Goal: Information Seeking & Learning: Learn about a topic

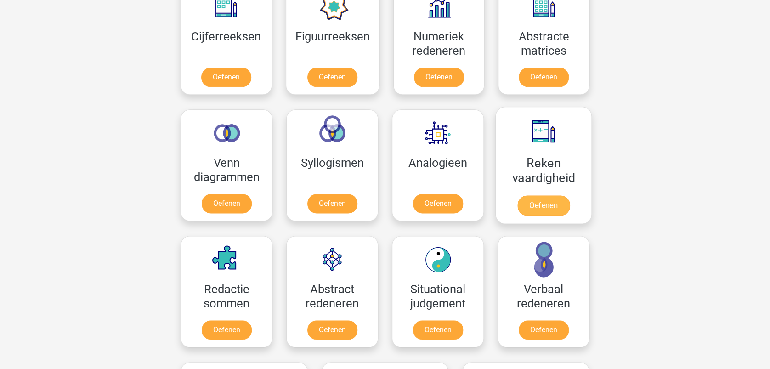
scroll to position [429, 0]
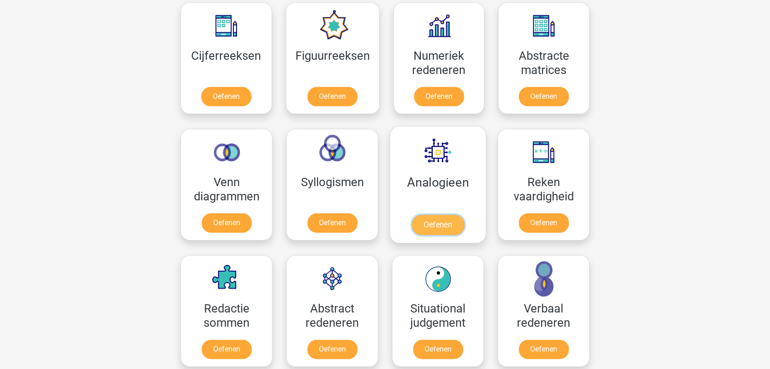
click at [445, 215] on link "Oefenen" at bounding box center [438, 225] width 52 height 20
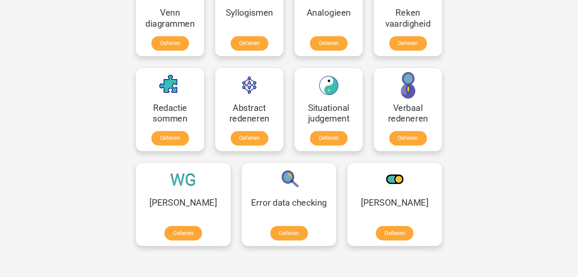
scroll to position [612, 0]
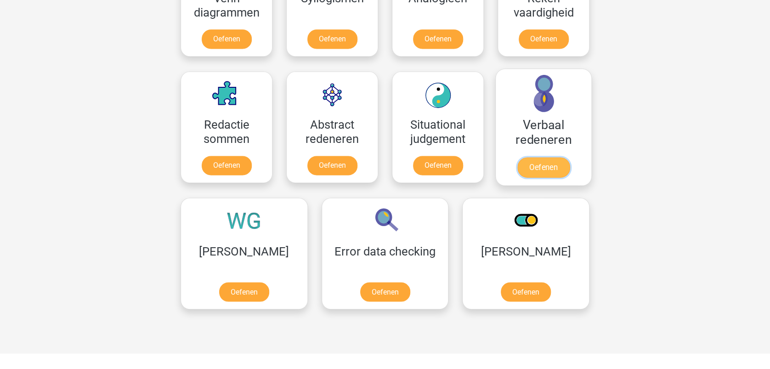
click at [538, 157] on link "Oefenen" at bounding box center [543, 167] width 52 height 20
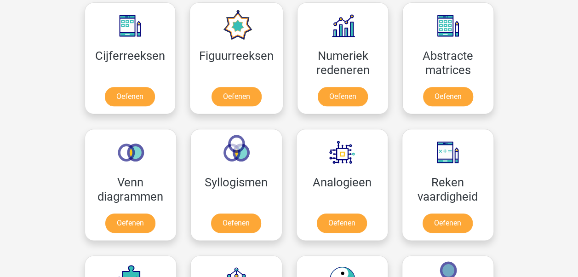
scroll to position [383, 0]
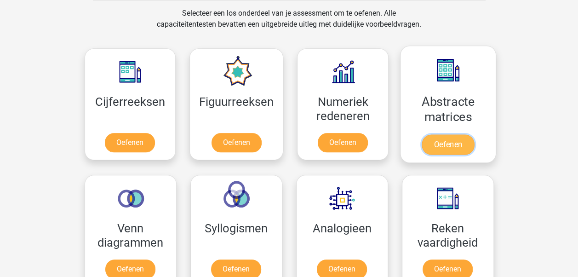
click at [455, 134] on link "Oefenen" at bounding box center [447, 144] width 52 height 20
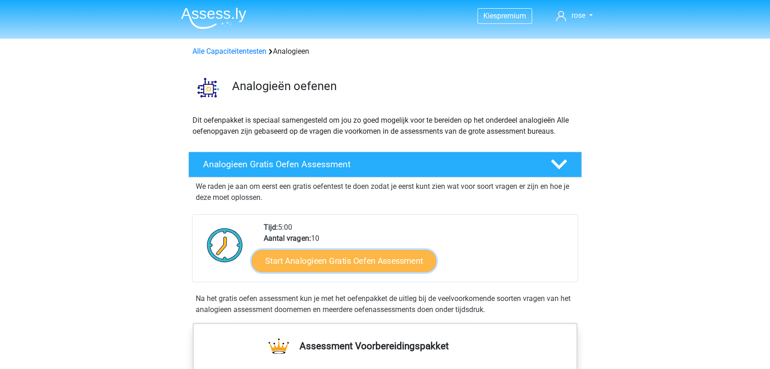
click at [364, 259] on link "Start Analogieen Gratis Oefen Assessment" at bounding box center [344, 260] width 184 height 22
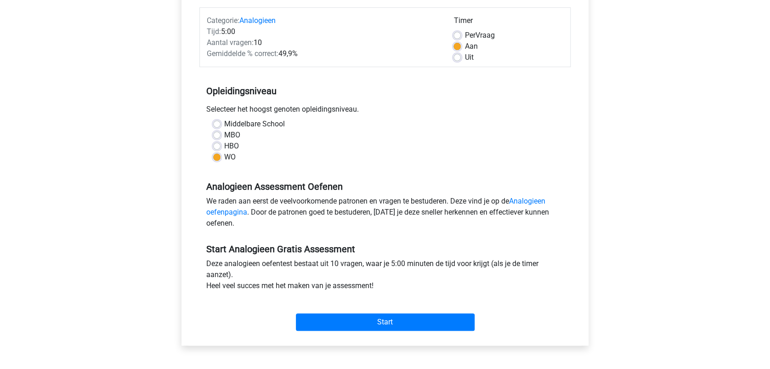
scroll to position [245, 0]
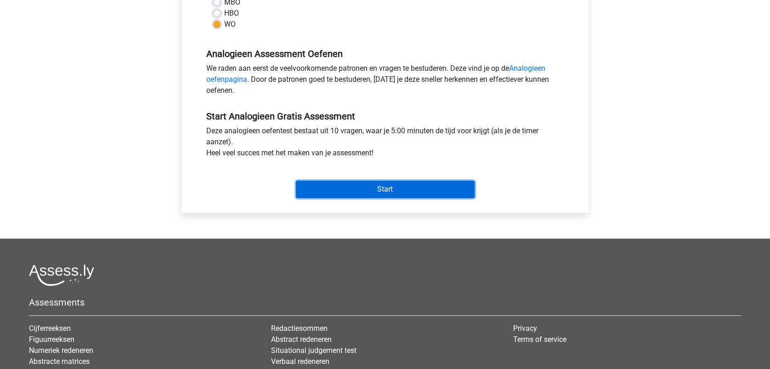
click at [393, 188] on input "Start" at bounding box center [385, 189] width 179 height 17
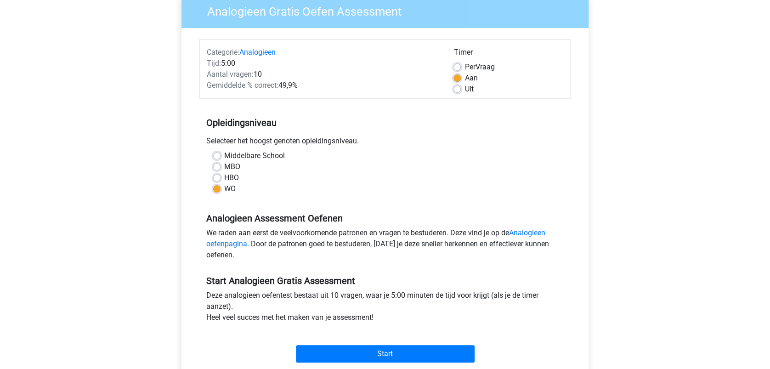
scroll to position [0, 0]
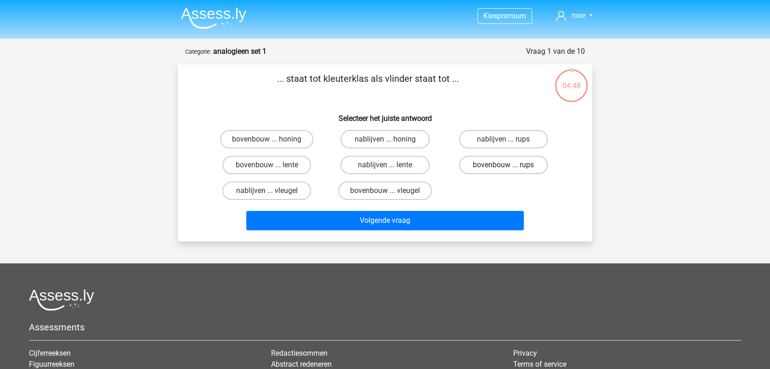
click at [506, 163] on label "bovenbouw ... rups" at bounding box center [503, 165] width 89 height 18
click at [506, 165] on input "bovenbouw ... rups" at bounding box center [506, 168] width 6 height 6
radio input "true"
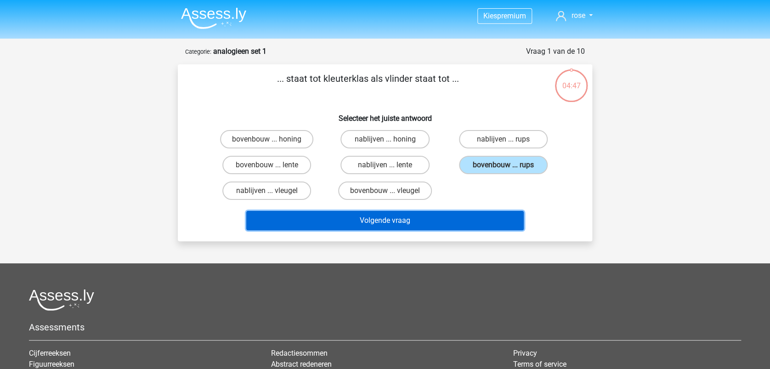
click at [426, 219] on button "Volgende vraag" at bounding box center [385, 220] width 278 height 19
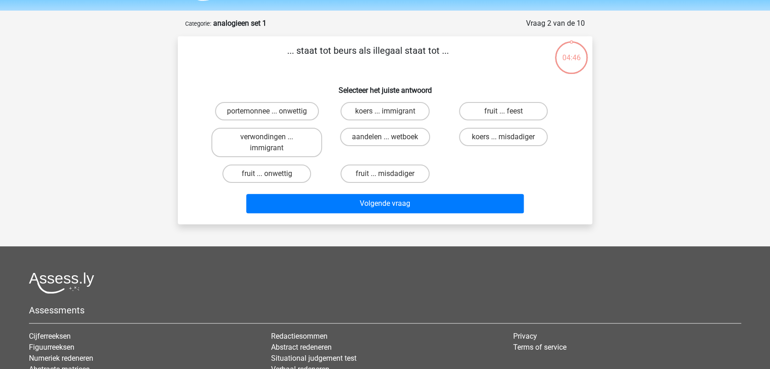
scroll to position [46, 0]
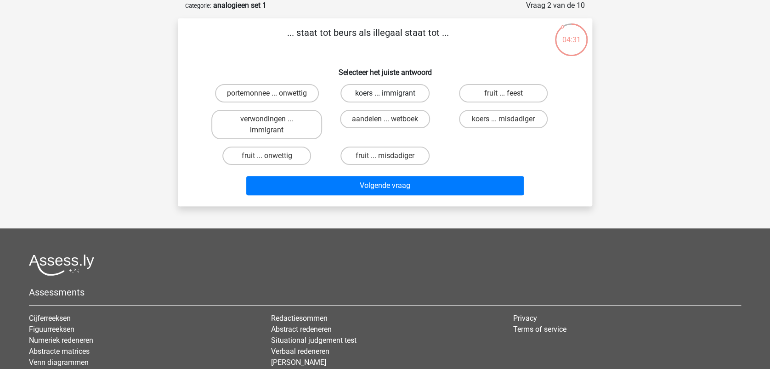
click at [388, 92] on label "koers ... immigrant" at bounding box center [384, 93] width 89 height 18
click at [388, 93] on input "koers ... immigrant" at bounding box center [388, 96] width 6 height 6
radio input "true"
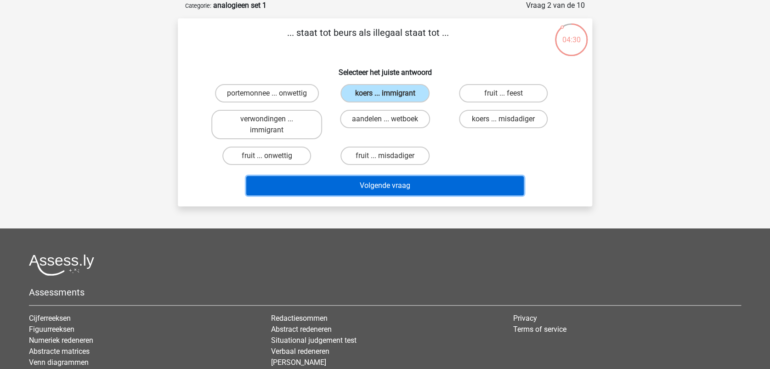
click at [408, 184] on button "Volgende vraag" at bounding box center [385, 185] width 278 height 19
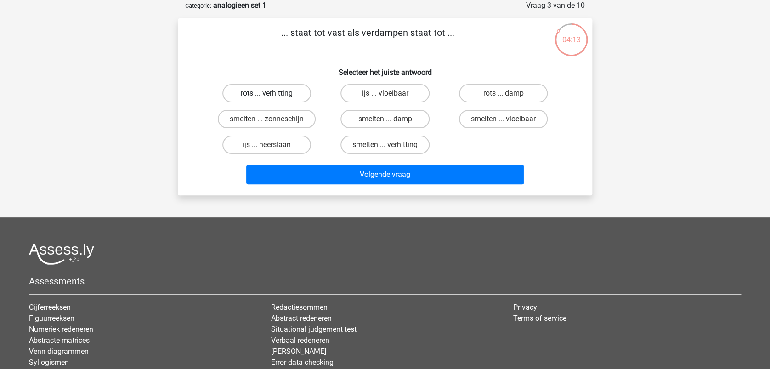
click at [254, 92] on label "rots ... verhitting" at bounding box center [266, 93] width 89 height 18
click at [267, 93] on input "rots ... verhitting" at bounding box center [270, 96] width 6 height 6
radio input "true"
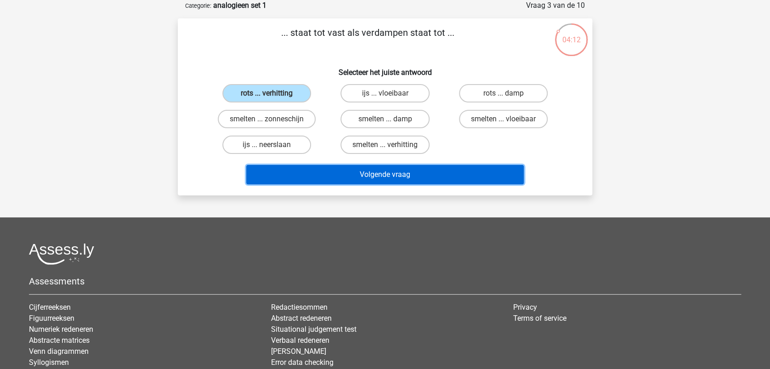
click at [361, 165] on button "Volgende vraag" at bounding box center [385, 174] width 278 height 19
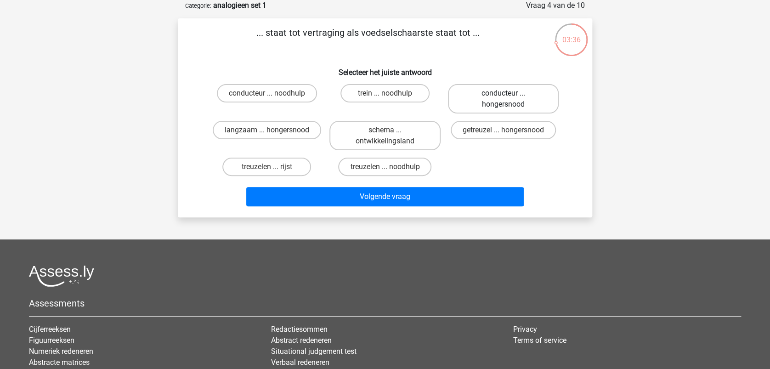
click at [507, 100] on label "conducteur ... hongersnood" at bounding box center [503, 98] width 111 height 29
click at [507, 99] on input "conducteur ... hongersnood" at bounding box center [506, 96] width 6 height 6
radio input "true"
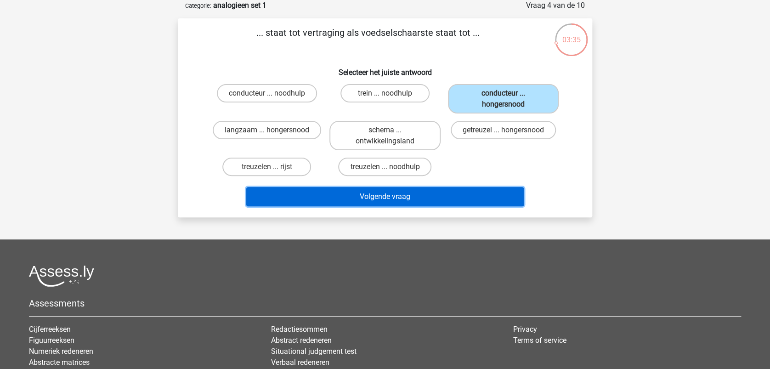
click at [398, 195] on button "Volgende vraag" at bounding box center [385, 196] width 278 height 19
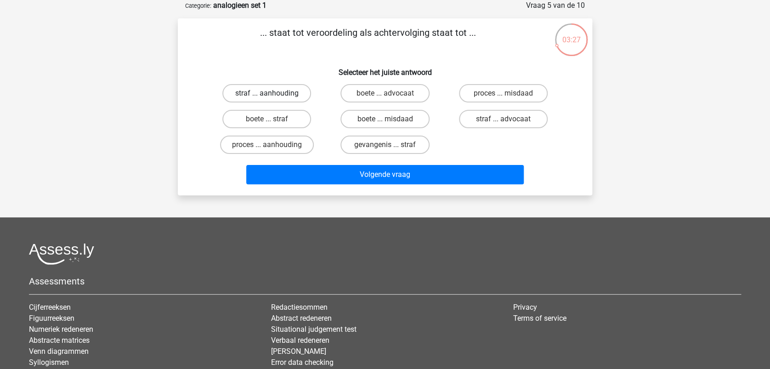
click at [276, 88] on label "straf ... aanhouding" at bounding box center [266, 93] width 89 height 18
click at [273, 93] on input "straf ... aanhouding" at bounding box center [270, 96] width 6 height 6
radio input "true"
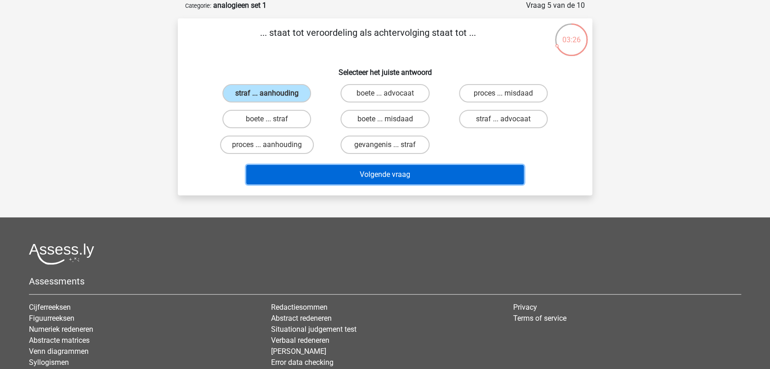
click at [400, 170] on button "Volgende vraag" at bounding box center [385, 174] width 278 height 19
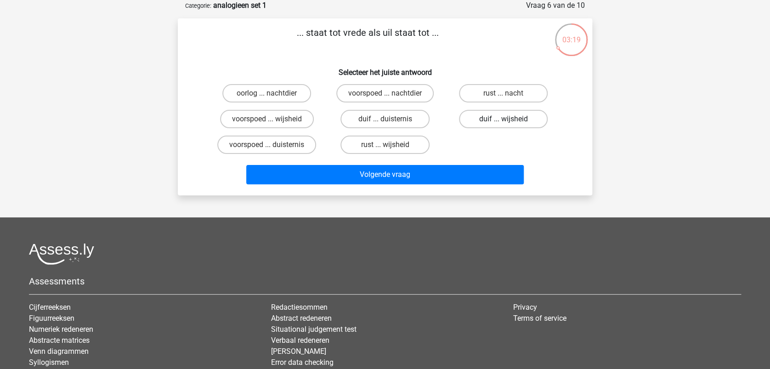
click at [500, 116] on label "duif ... wijsheid" at bounding box center [503, 119] width 89 height 18
click at [503, 119] on input "duif ... wijsheid" at bounding box center [506, 122] width 6 height 6
radio input "true"
click at [458, 162] on div "Volgende vraag" at bounding box center [385, 173] width 385 height 30
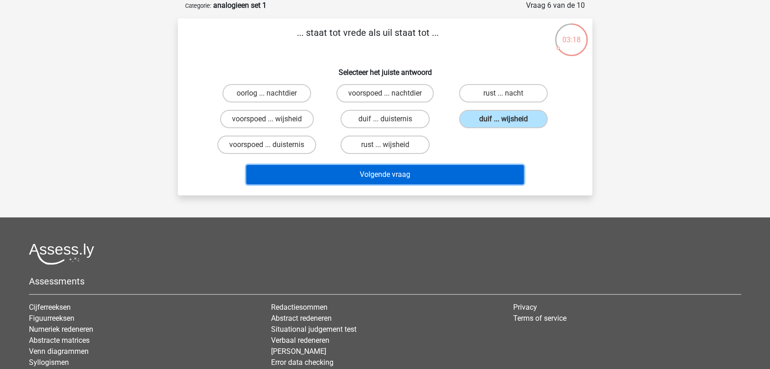
click at [458, 173] on button "Volgende vraag" at bounding box center [385, 174] width 278 height 19
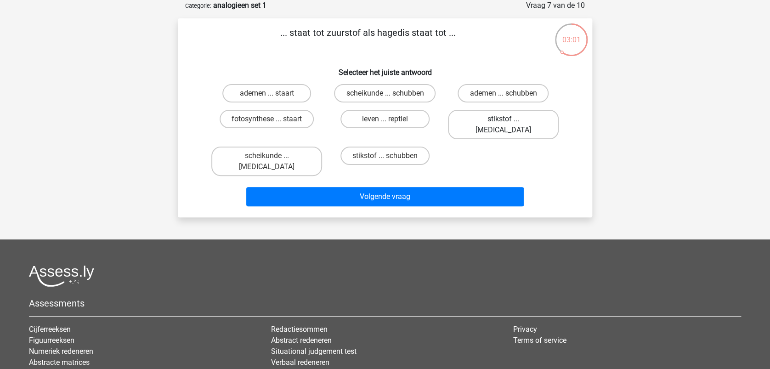
click at [504, 116] on label "stikstof ... krokodil" at bounding box center [503, 124] width 111 height 29
click at [504, 119] on input "stikstof ... krokodil" at bounding box center [506, 122] width 6 height 6
radio input "true"
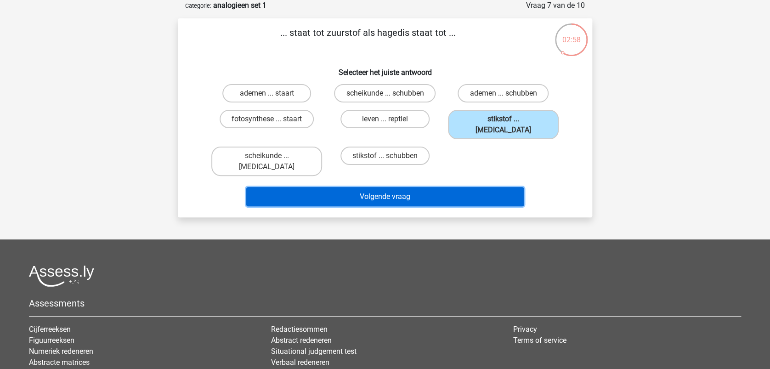
click at [380, 187] on button "Volgende vraag" at bounding box center [385, 196] width 278 height 19
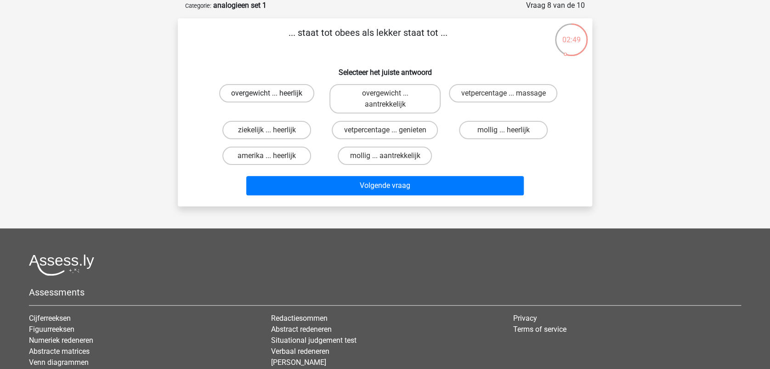
click at [261, 93] on label "overgewicht ... heerlijk" at bounding box center [266, 93] width 95 height 18
click at [267, 93] on input "overgewicht ... heerlijk" at bounding box center [270, 96] width 6 height 6
radio input "true"
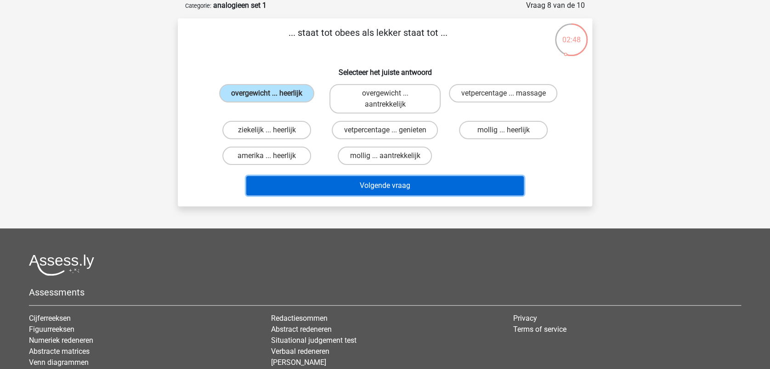
click at [408, 191] on button "Volgende vraag" at bounding box center [385, 185] width 278 height 19
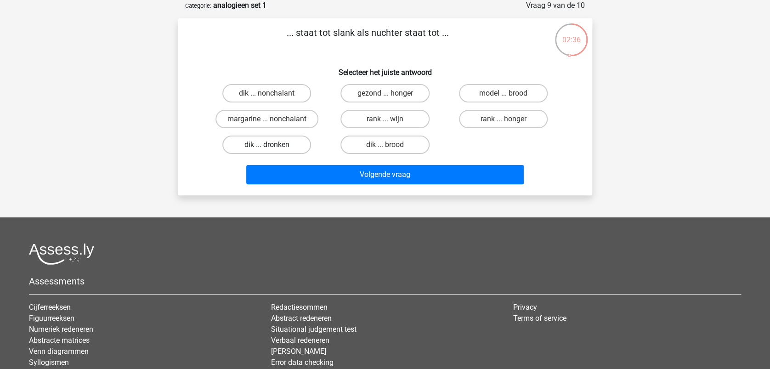
click at [260, 142] on label "dik ... dronken" at bounding box center [266, 145] width 89 height 18
click at [267, 145] on input "dik ... dronken" at bounding box center [270, 148] width 6 height 6
radio input "true"
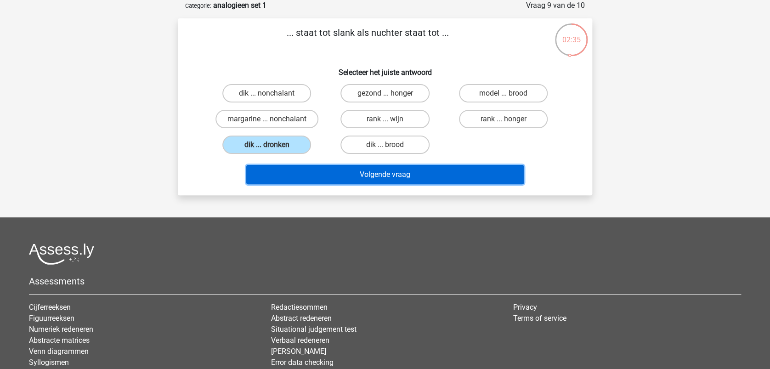
click at [412, 173] on button "Volgende vraag" at bounding box center [385, 174] width 278 height 19
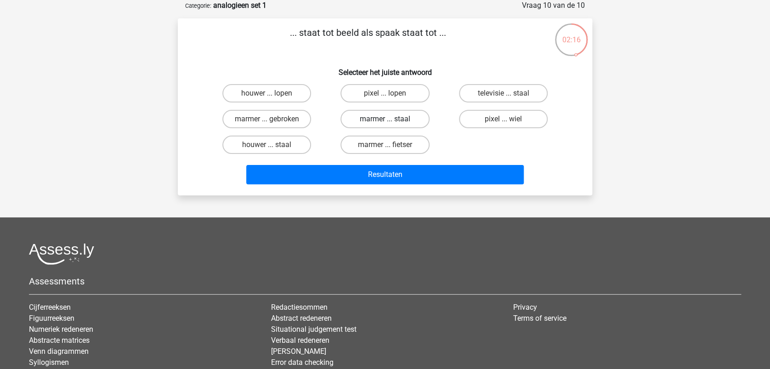
click at [379, 116] on label "marmer ... staal" at bounding box center [384, 119] width 89 height 18
click at [385, 119] on input "marmer ... staal" at bounding box center [388, 122] width 6 height 6
radio input "true"
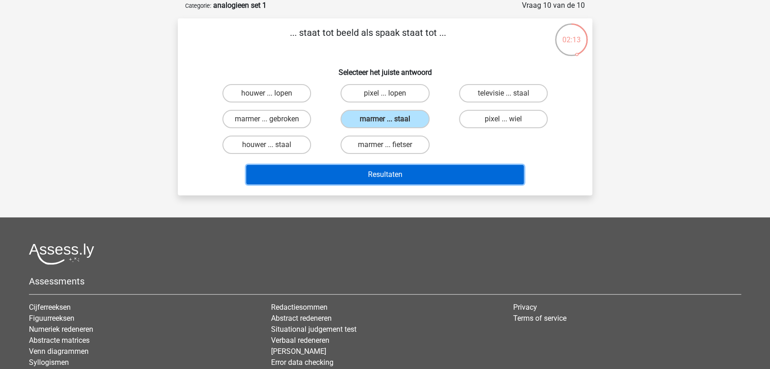
click at [390, 172] on button "Resultaten" at bounding box center [385, 174] width 278 height 19
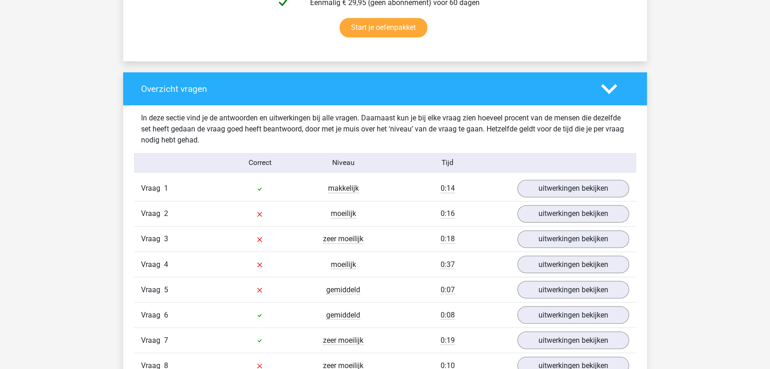
scroll to position [674, 0]
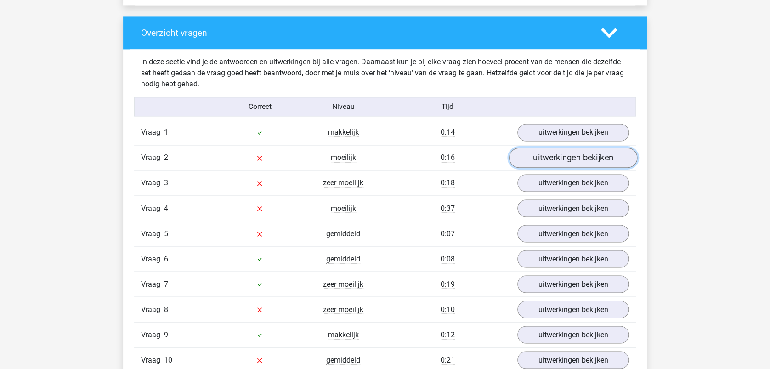
click at [591, 158] on link "uitwerkingen bekijken" at bounding box center [573, 157] width 128 height 20
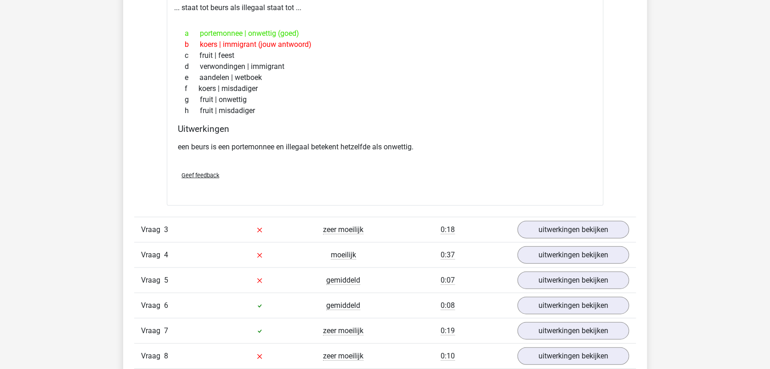
scroll to position [857, 0]
click at [589, 227] on link "uitwerkingen bekijken" at bounding box center [573, 229] width 128 height 20
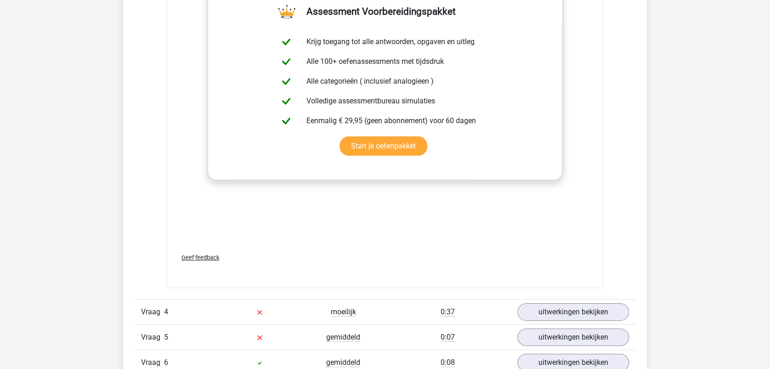
scroll to position [1409, 0]
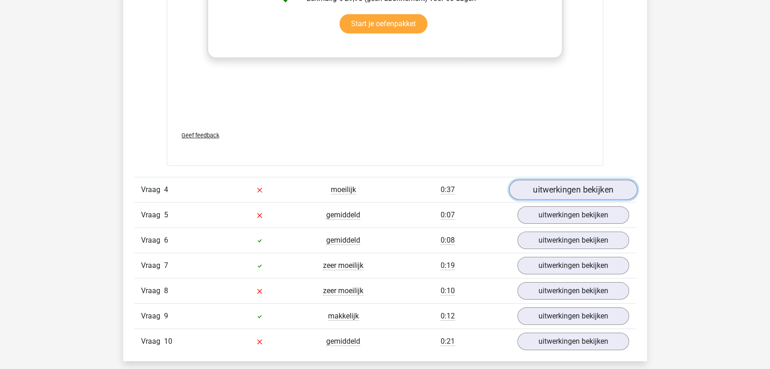
click at [587, 189] on link "uitwerkingen bekijken" at bounding box center [573, 190] width 128 height 20
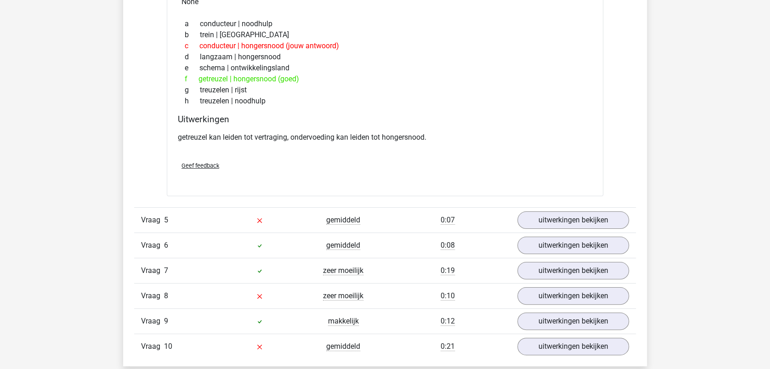
scroll to position [1715, 0]
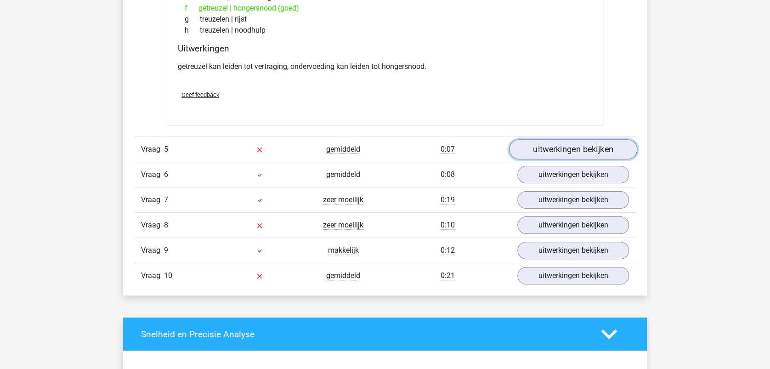
click at [584, 149] on link "uitwerkingen bekijken" at bounding box center [573, 150] width 128 height 20
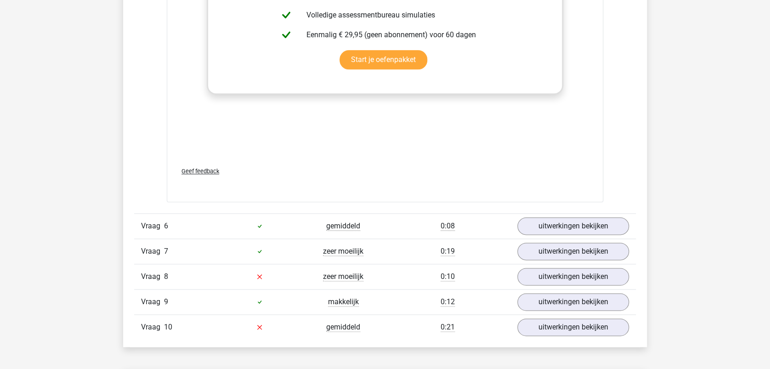
scroll to position [2205, 0]
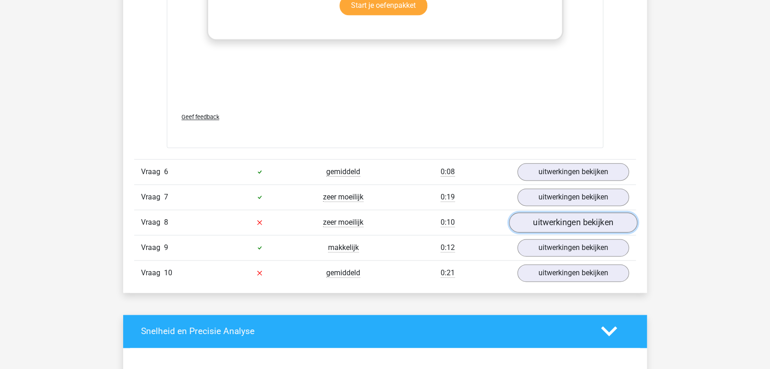
click at [588, 217] on link "uitwerkingen bekijken" at bounding box center [573, 222] width 128 height 20
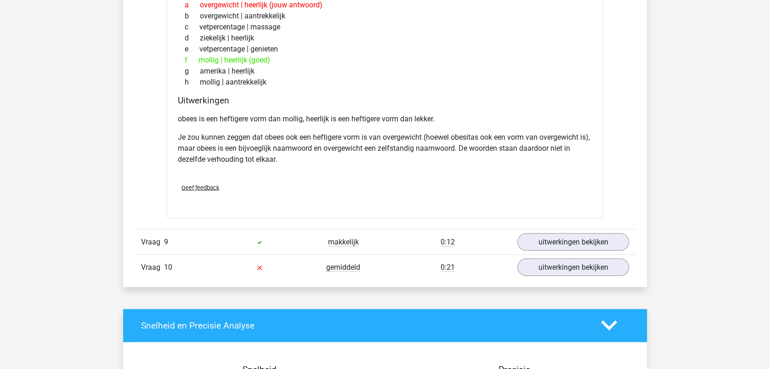
scroll to position [2511, 0]
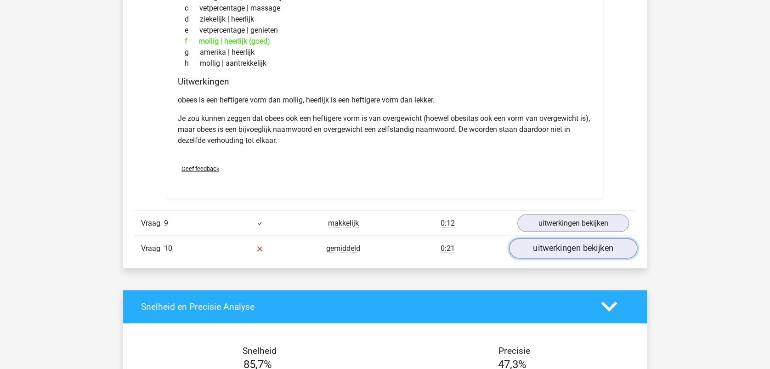
click at [573, 242] on link "uitwerkingen bekijken" at bounding box center [573, 248] width 128 height 20
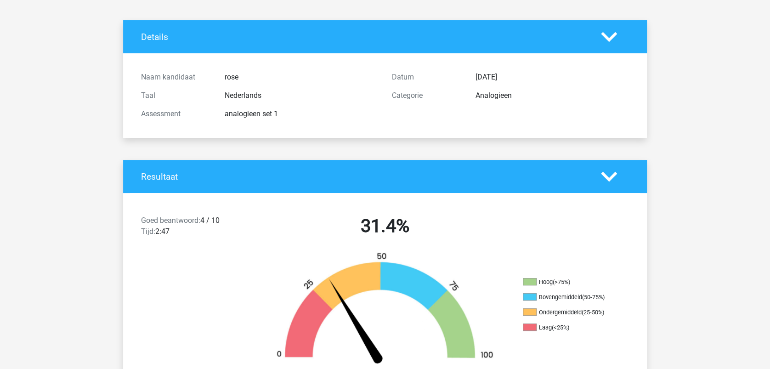
scroll to position [0, 0]
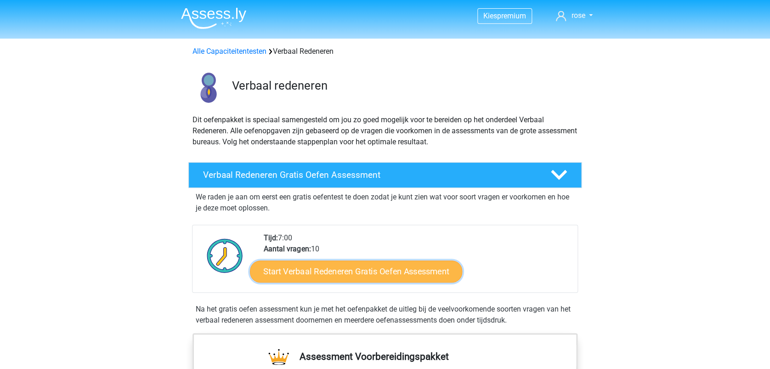
click at [354, 274] on link "Start Verbaal Redeneren Gratis Oefen Assessment" at bounding box center [356, 272] width 212 height 22
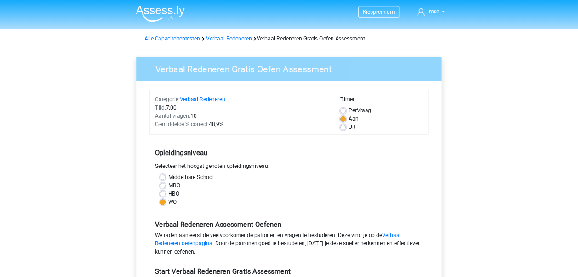
scroll to position [122, 0]
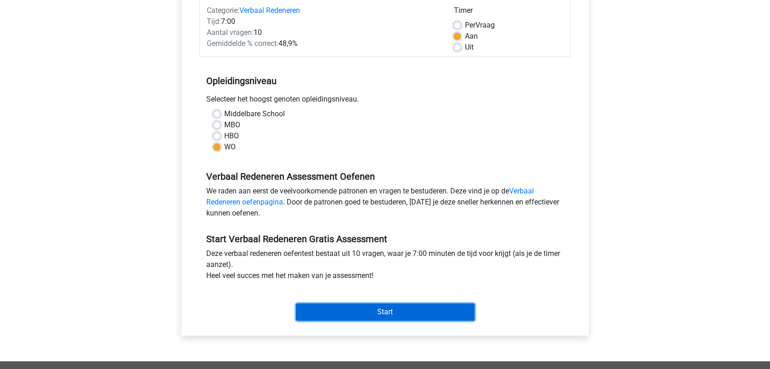
click at [386, 310] on input "Start" at bounding box center [385, 311] width 179 height 17
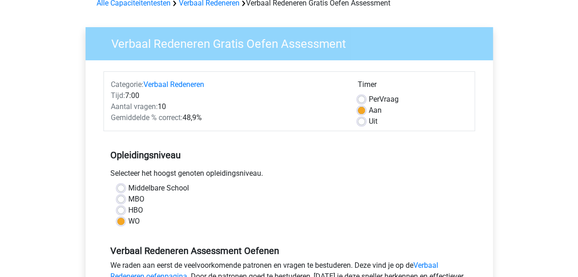
scroll to position [30, 0]
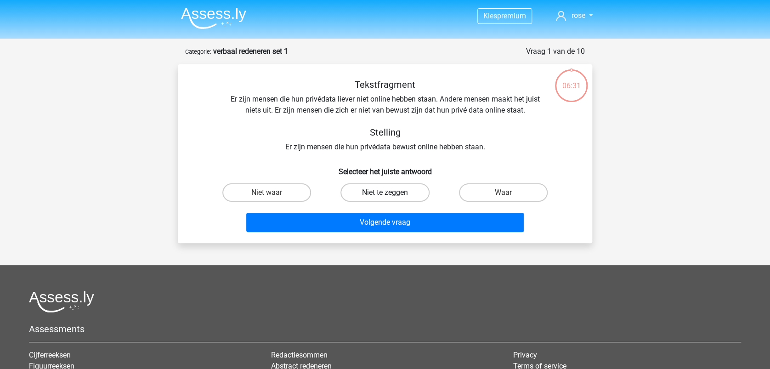
click at [389, 190] on label "Niet te zeggen" at bounding box center [384, 192] width 89 height 18
click at [389, 193] on input "Niet te zeggen" at bounding box center [388, 196] width 6 height 6
radio input "true"
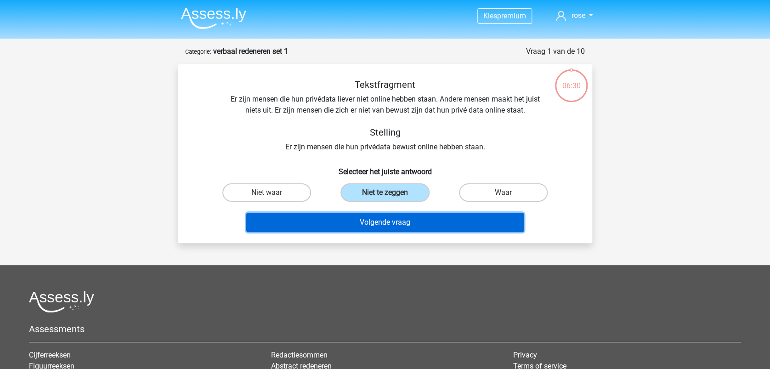
click at [406, 224] on button "Volgende vraag" at bounding box center [385, 222] width 278 height 19
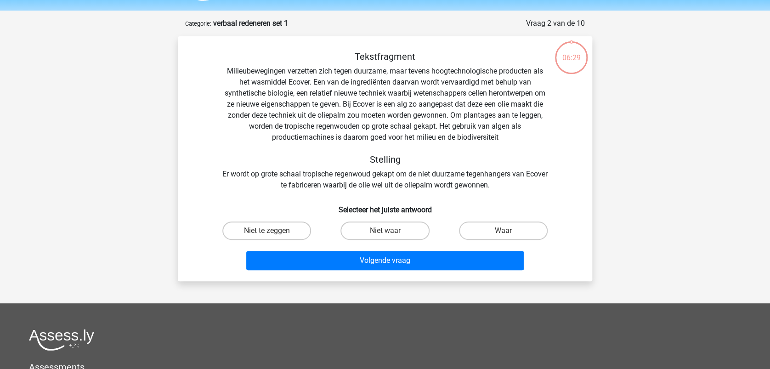
scroll to position [46, 0]
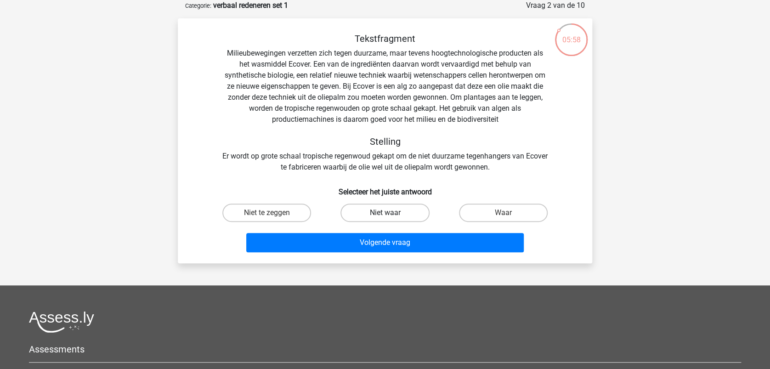
click at [393, 210] on label "Niet waar" at bounding box center [384, 213] width 89 height 18
click at [391, 213] on input "Niet waar" at bounding box center [388, 216] width 6 height 6
radio input "true"
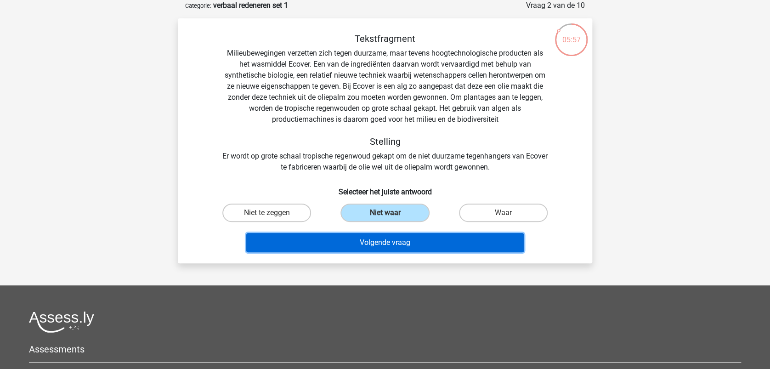
click at [387, 239] on button "Volgende vraag" at bounding box center [385, 242] width 278 height 19
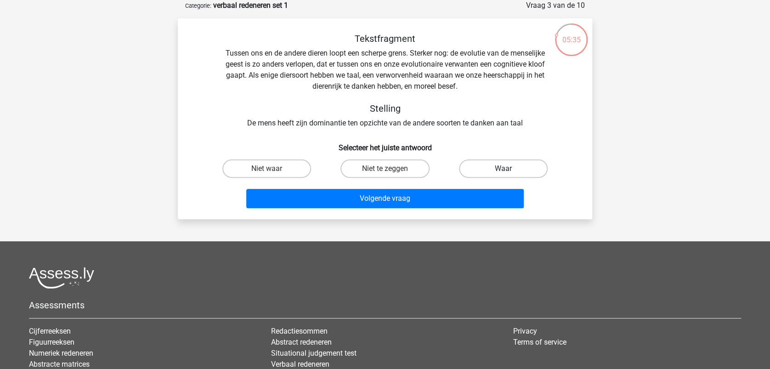
click at [502, 170] on label "Waar" at bounding box center [503, 168] width 89 height 18
click at [503, 170] on input "Waar" at bounding box center [506, 172] width 6 height 6
radio input "true"
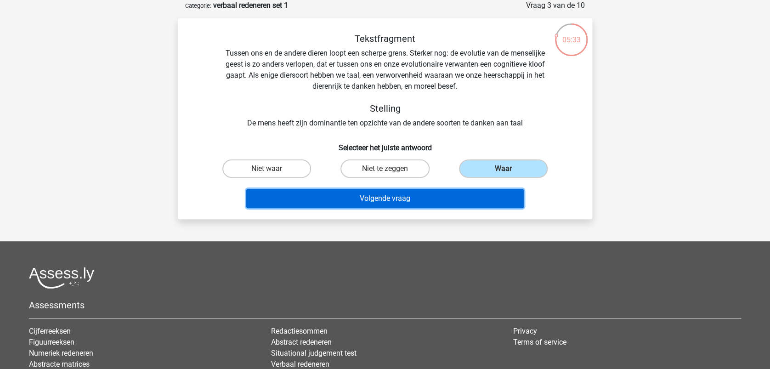
click at [457, 204] on button "Volgende vraag" at bounding box center [385, 198] width 278 height 19
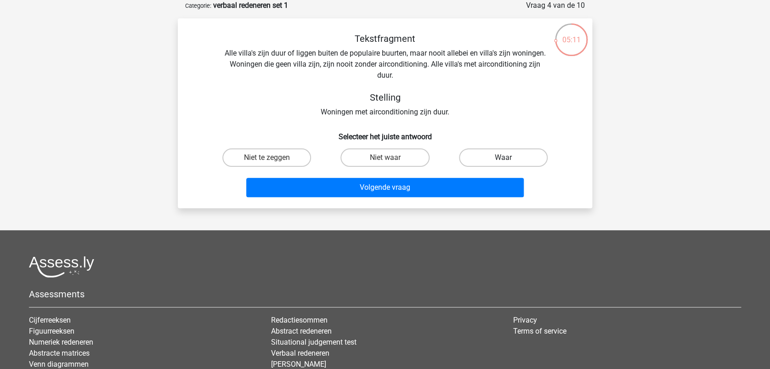
click at [514, 156] on label "Waar" at bounding box center [503, 157] width 89 height 18
click at [509, 158] on input "Waar" at bounding box center [506, 161] width 6 height 6
radio input "true"
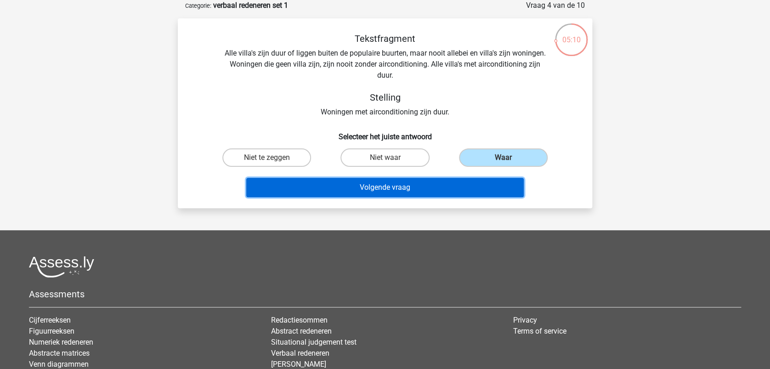
click at [411, 187] on button "Volgende vraag" at bounding box center [385, 187] width 278 height 19
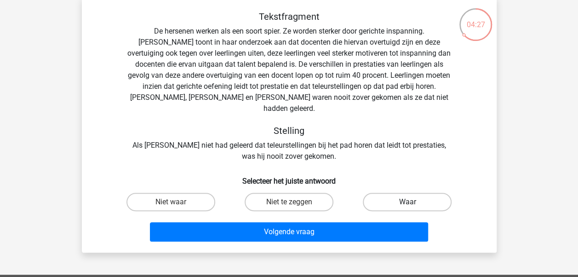
click at [423, 193] on label "Waar" at bounding box center [406, 202] width 89 height 18
click at [413, 202] on input "Waar" at bounding box center [410, 205] width 6 height 6
radio input "true"
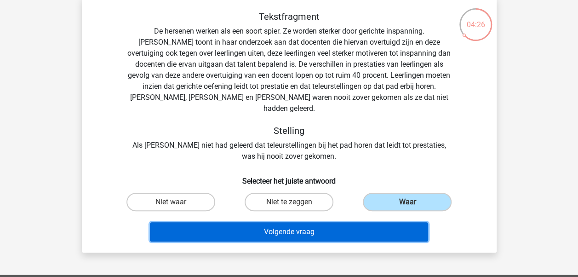
click at [324, 222] on button "Volgende vraag" at bounding box center [289, 231] width 278 height 19
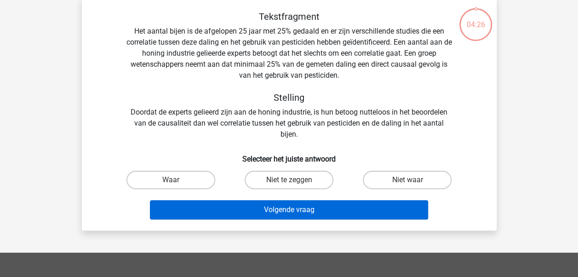
scroll to position [42, 0]
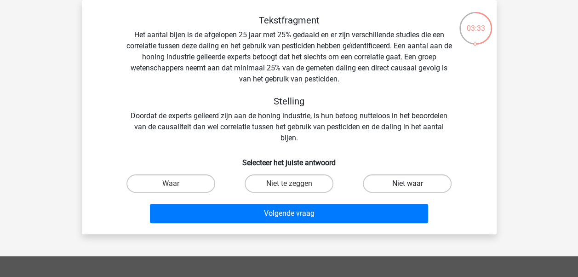
click at [410, 181] on label "Niet waar" at bounding box center [406, 183] width 89 height 18
click at [410, 183] on input "Niet waar" at bounding box center [410, 186] width 6 height 6
radio input "true"
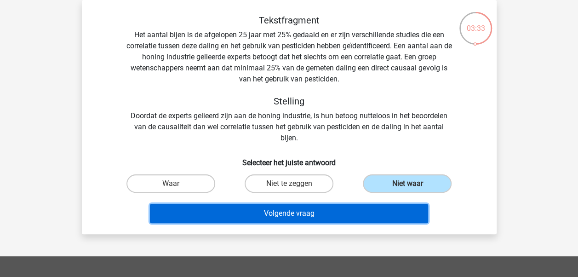
click at [317, 211] on button "Volgende vraag" at bounding box center [289, 213] width 278 height 19
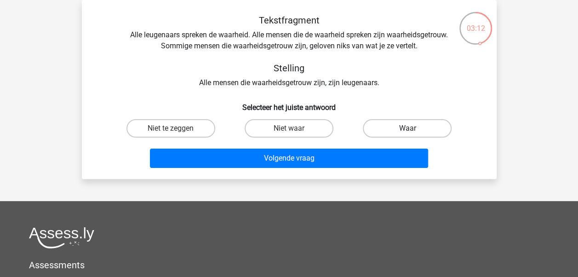
click at [414, 128] on label "Waar" at bounding box center [406, 128] width 89 height 18
click at [413, 128] on input "Waar" at bounding box center [410, 131] width 6 height 6
radio input "true"
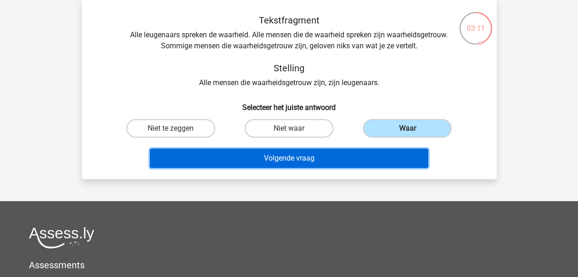
click at [346, 158] on button "Volgende vraag" at bounding box center [289, 157] width 278 height 19
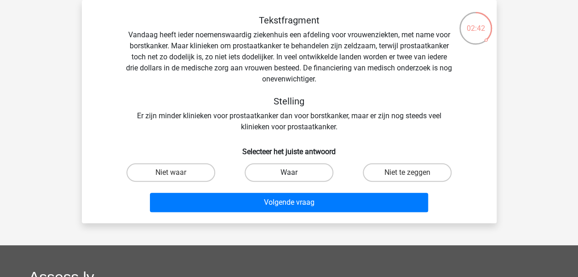
click at [298, 175] on label "Waar" at bounding box center [288, 172] width 89 height 18
click at [294, 175] on input "Waar" at bounding box center [292, 175] width 6 height 6
radio input "true"
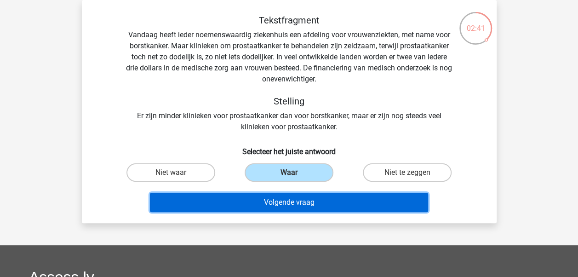
click at [282, 201] on button "Volgende vraag" at bounding box center [289, 202] width 278 height 19
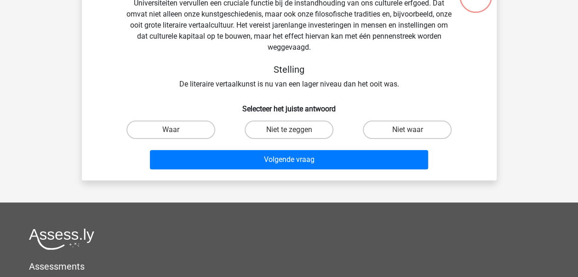
scroll to position [88, 0]
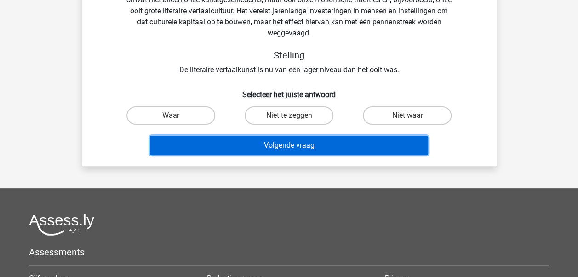
click at [334, 147] on button "Volgende vraag" at bounding box center [289, 145] width 278 height 19
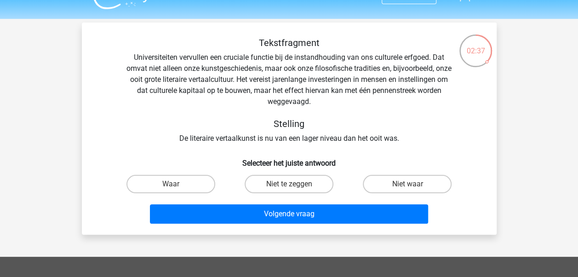
scroll to position [0, 0]
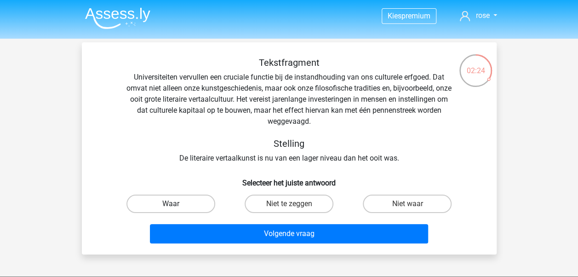
click at [196, 206] on label "Waar" at bounding box center [170, 203] width 89 height 18
click at [176, 206] on input "Waar" at bounding box center [173, 207] width 6 height 6
radio input "true"
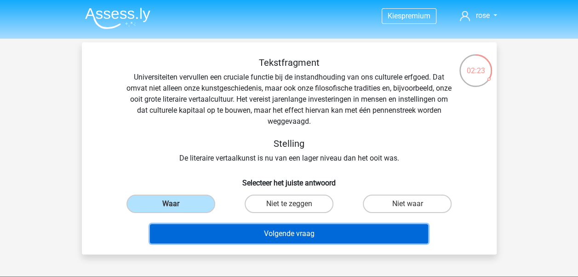
click at [289, 230] on button "Volgende vraag" at bounding box center [289, 233] width 278 height 19
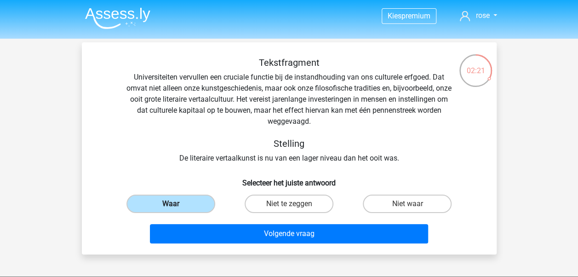
click at [197, 208] on label "Waar" at bounding box center [170, 203] width 89 height 18
click at [176, 208] on input "Waar" at bounding box center [173, 207] width 6 height 6
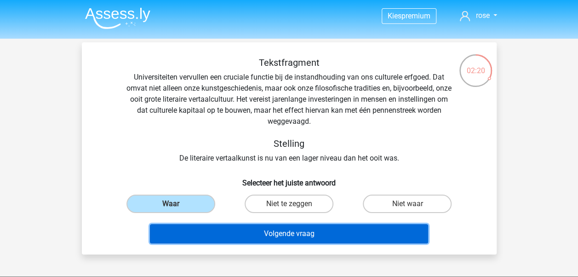
click at [290, 233] on button "Volgende vraag" at bounding box center [289, 233] width 278 height 19
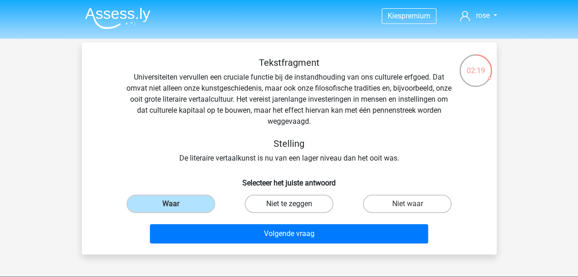
click at [317, 202] on label "Niet te zeggen" at bounding box center [288, 203] width 89 height 18
click at [294, 204] on input "Niet te zeggen" at bounding box center [292, 207] width 6 height 6
radio input "true"
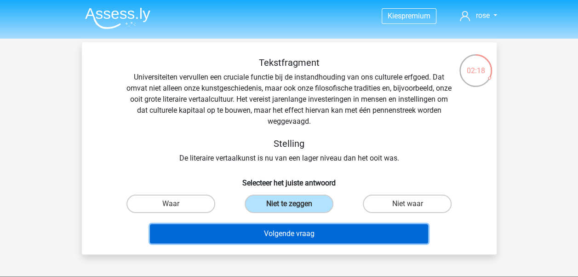
click at [328, 227] on button "Volgende vraag" at bounding box center [289, 233] width 278 height 19
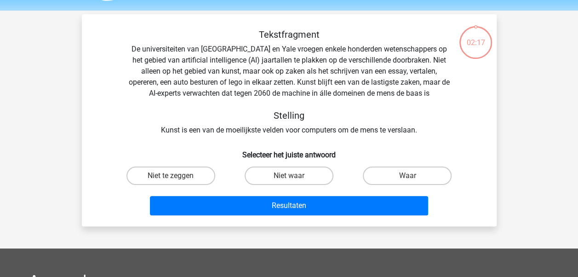
scroll to position [42, 0]
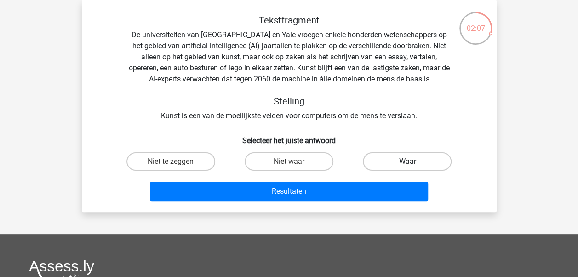
click at [419, 162] on label "Waar" at bounding box center [406, 161] width 89 height 18
click at [413, 162] on input "Waar" at bounding box center [410, 164] width 6 height 6
radio input "true"
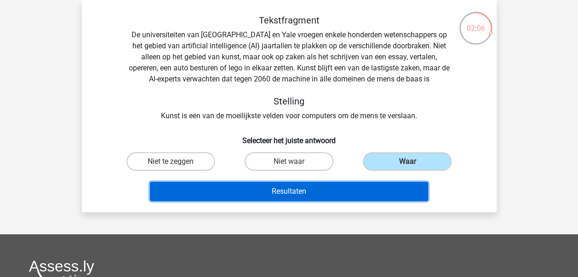
click at [357, 192] on button "Resultaten" at bounding box center [289, 190] width 278 height 19
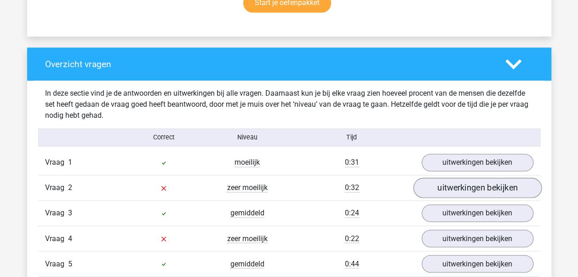
scroll to position [643, 0]
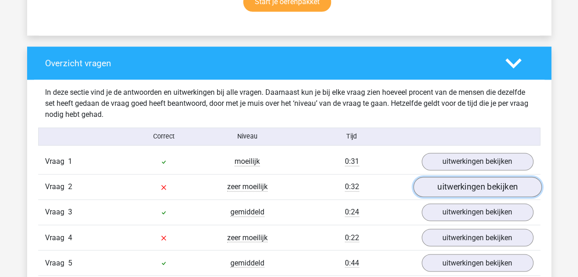
click at [462, 187] on link "uitwerkingen bekijken" at bounding box center [477, 187] width 128 height 20
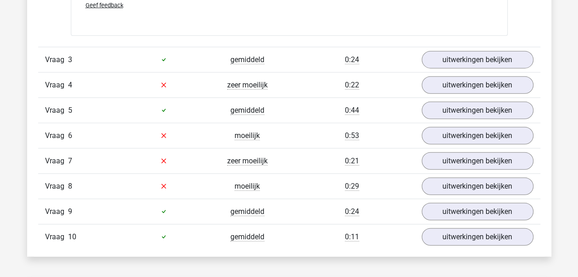
scroll to position [1057, 0]
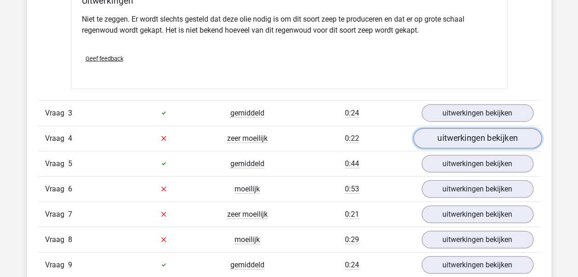
click at [485, 133] on link "uitwerkingen bekijken" at bounding box center [477, 138] width 128 height 20
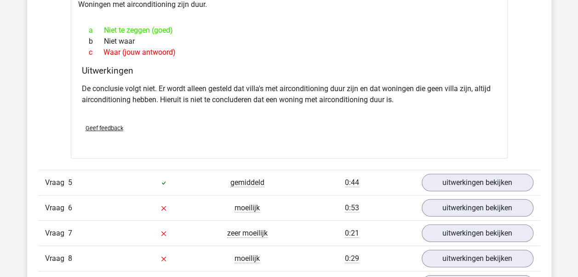
scroll to position [1286, 0]
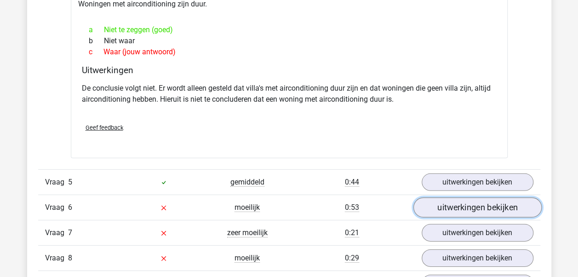
click at [494, 205] on link "uitwerkingen bekijken" at bounding box center [477, 207] width 128 height 20
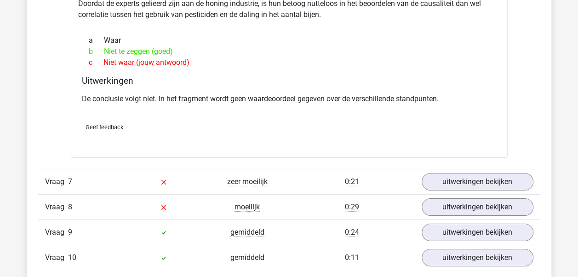
scroll to position [1608, 0]
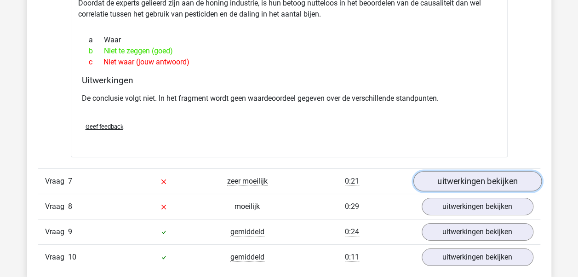
click at [476, 176] on link "uitwerkingen bekijken" at bounding box center [477, 181] width 128 height 20
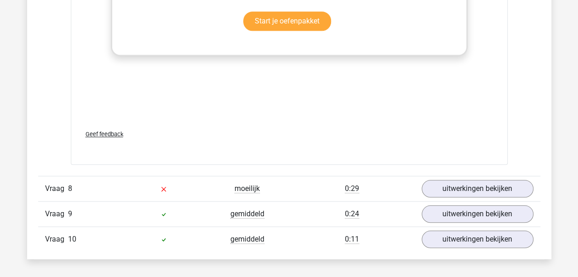
scroll to position [2159, 0]
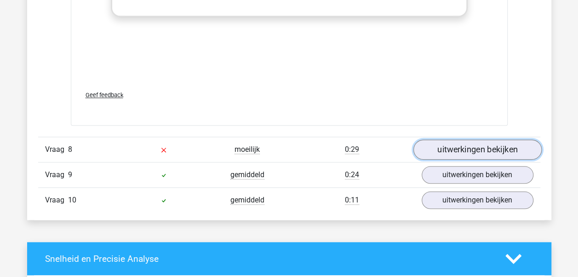
click at [486, 143] on link "uitwerkingen bekijken" at bounding box center [477, 150] width 128 height 20
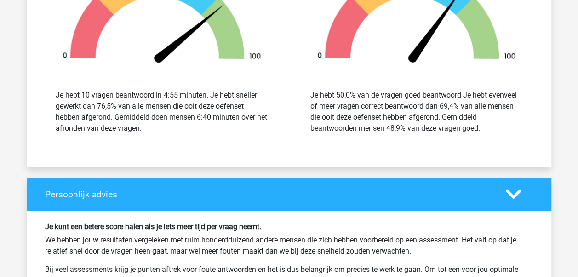
scroll to position [2573, 0]
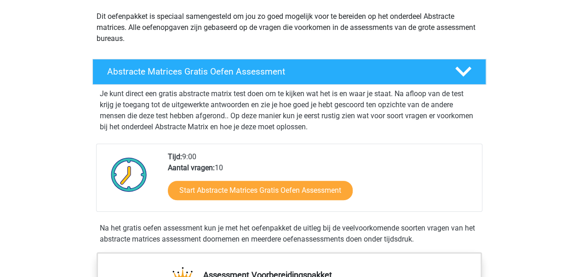
scroll to position [92, 0]
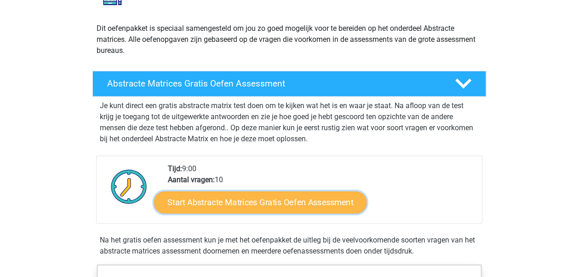
click at [278, 201] on link "Start Abstracte Matrices Gratis Oefen Assessment" at bounding box center [260, 202] width 212 height 22
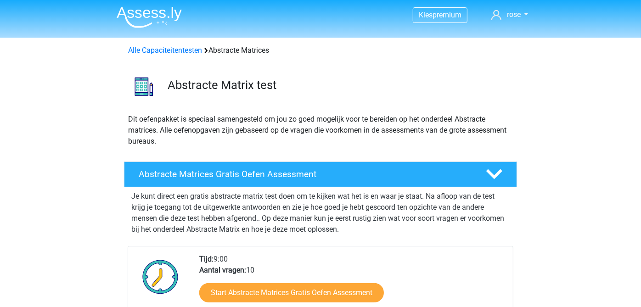
scroll to position [0, 0]
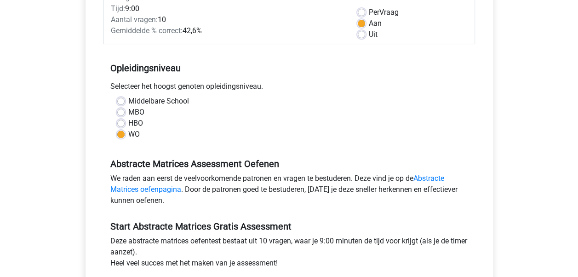
scroll to position [230, 0]
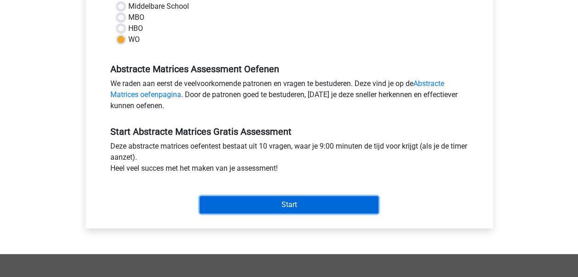
click at [305, 201] on input "Start" at bounding box center [288, 204] width 179 height 17
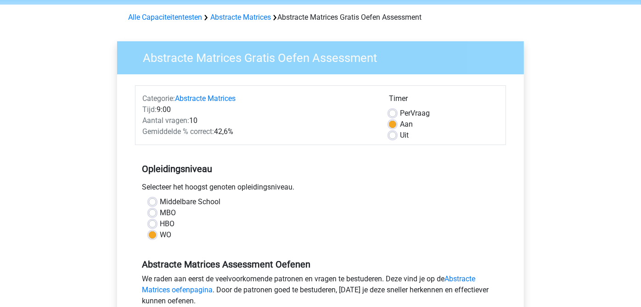
scroll to position [25, 0]
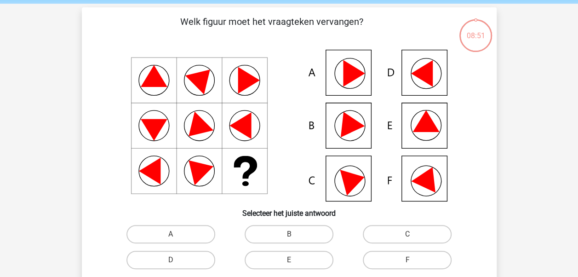
scroll to position [92, 0]
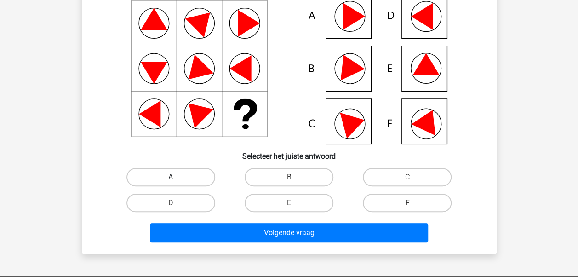
click at [176, 174] on label "A" at bounding box center [170, 177] width 89 height 18
click at [176, 177] on input "A" at bounding box center [173, 180] width 6 height 6
radio input "true"
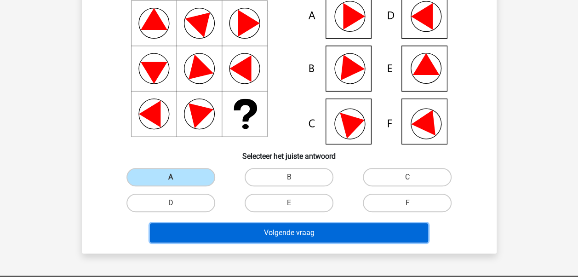
click at [286, 233] on button "Volgende vraag" at bounding box center [289, 232] width 278 height 19
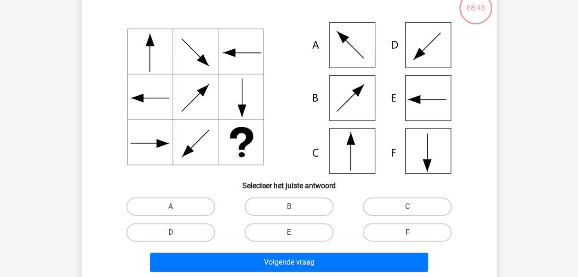
scroll to position [42, 0]
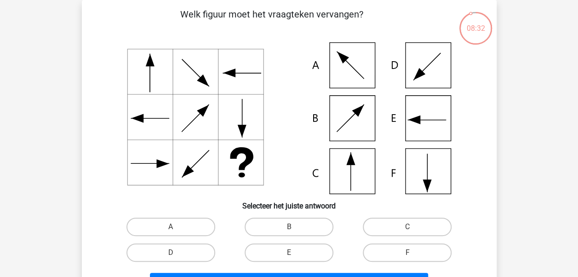
click at [361, 182] on icon at bounding box center [289, 118] width 370 height 152
click at [398, 227] on label "C" at bounding box center [406, 226] width 89 height 18
click at [407, 227] on input "C" at bounding box center [410, 230] width 6 height 6
radio input "true"
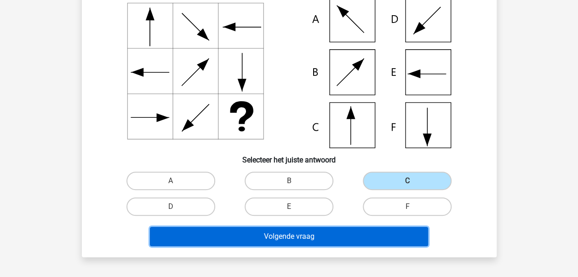
click at [374, 235] on button "Volgende vraag" at bounding box center [289, 236] width 278 height 19
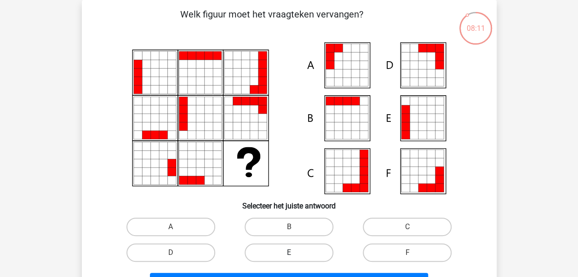
click at [285, 251] on label "E" at bounding box center [288, 252] width 89 height 18
click at [289, 252] on input "E" at bounding box center [292, 255] width 6 height 6
radio input "true"
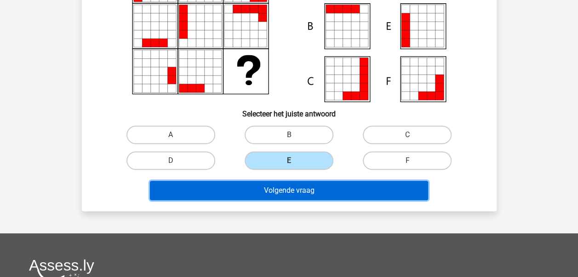
click at [358, 196] on button "Volgende vraag" at bounding box center [289, 190] width 278 height 19
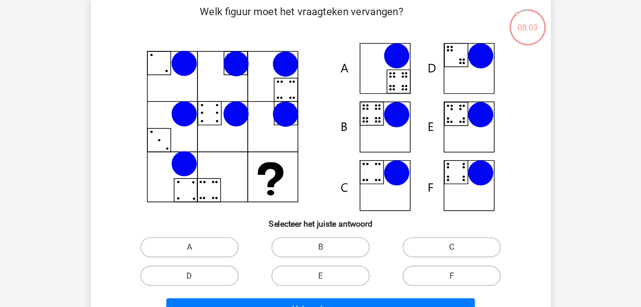
scroll to position [46, 0]
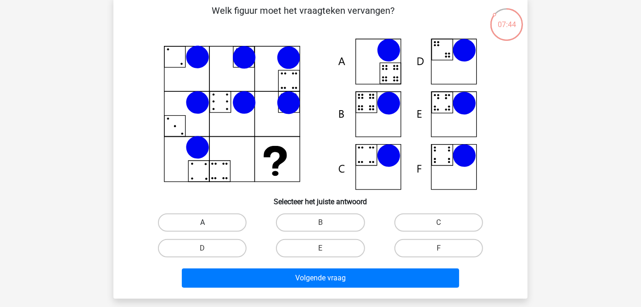
click at [198, 223] on label "A" at bounding box center [202, 223] width 89 height 18
click at [203, 223] on input "A" at bounding box center [206, 226] width 6 height 6
radio input "true"
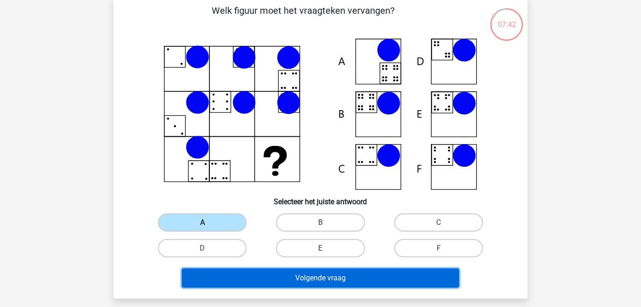
click at [347, 276] on button "Volgende vraag" at bounding box center [321, 278] width 278 height 19
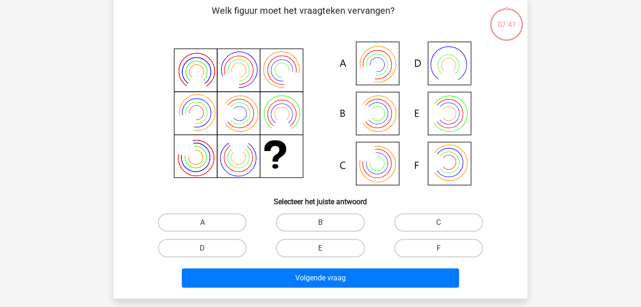
scroll to position [42, 0]
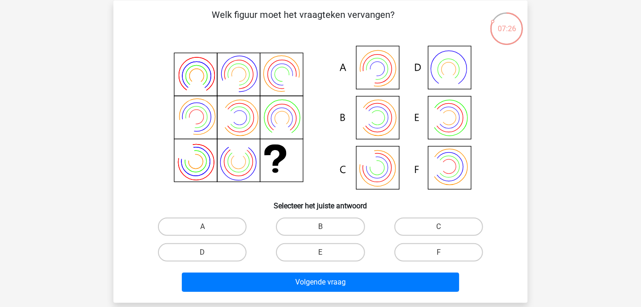
click at [326, 256] on input "E" at bounding box center [324, 256] width 6 height 6
radio input "true"
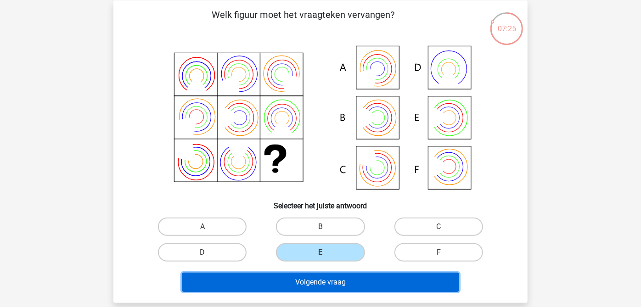
click at [368, 276] on button "Volgende vraag" at bounding box center [321, 282] width 278 height 19
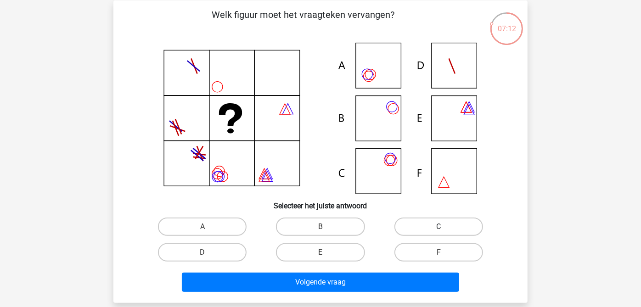
click at [447, 228] on label "C" at bounding box center [439, 227] width 89 height 18
click at [445, 228] on input "C" at bounding box center [442, 230] width 6 height 6
radio input "true"
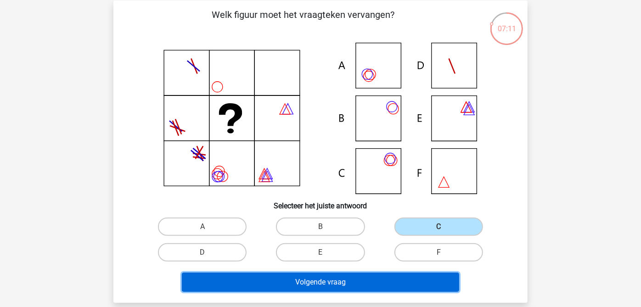
click at [374, 276] on button "Volgende vraag" at bounding box center [321, 282] width 278 height 19
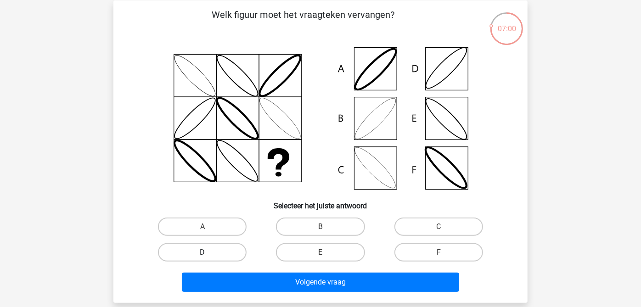
click at [216, 249] on label "D" at bounding box center [202, 253] width 89 height 18
click at [209, 253] on input "D" at bounding box center [206, 256] width 6 height 6
radio input "true"
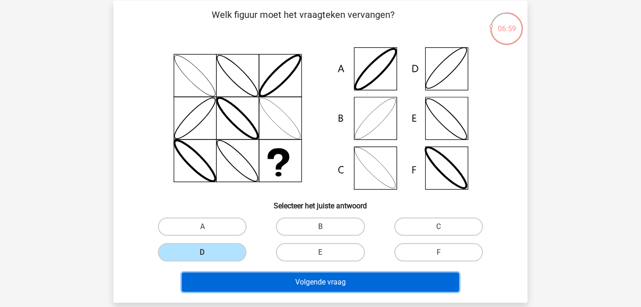
click at [351, 276] on button "Volgende vraag" at bounding box center [321, 282] width 278 height 19
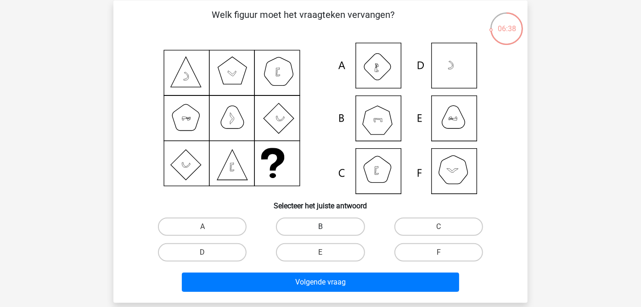
click at [322, 223] on label "B" at bounding box center [320, 227] width 89 height 18
click at [322, 227] on input "B" at bounding box center [324, 230] width 6 height 6
radio input "true"
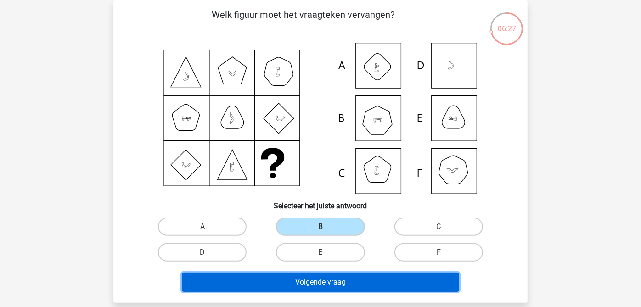
click at [344, 276] on button "Volgende vraag" at bounding box center [321, 282] width 278 height 19
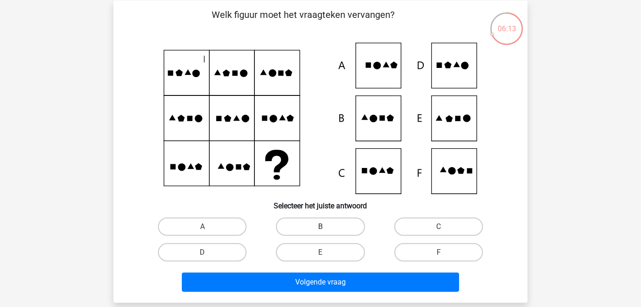
click at [331, 228] on label "B" at bounding box center [320, 227] width 89 height 18
click at [327, 228] on input "B" at bounding box center [324, 230] width 6 height 6
radio input "true"
click at [338, 252] on label "E" at bounding box center [320, 253] width 89 height 18
click at [327, 253] on input "E" at bounding box center [324, 256] width 6 height 6
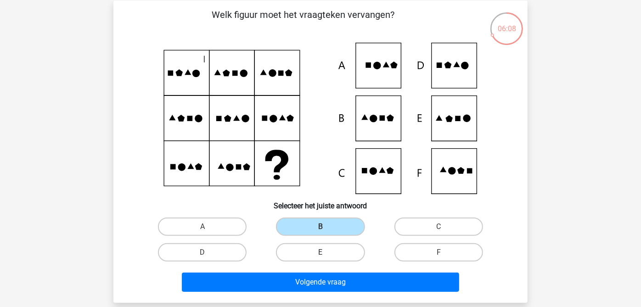
radio input "true"
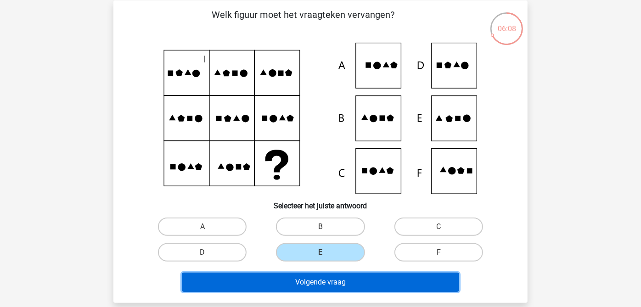
click at [329, 276] on button "Volgende vraag" at bounding box center [321, 282] width 278 height 19
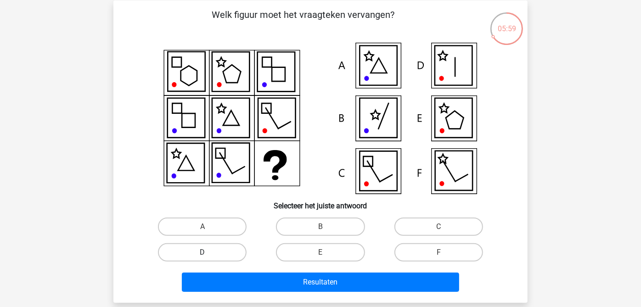
click at [200, 254] on label "D" at bounding box center [202, 253] width 89 height 18
click at [203, 254] on input "D" at bounding box center [206, 256] width 6 height 6
radio input "true"
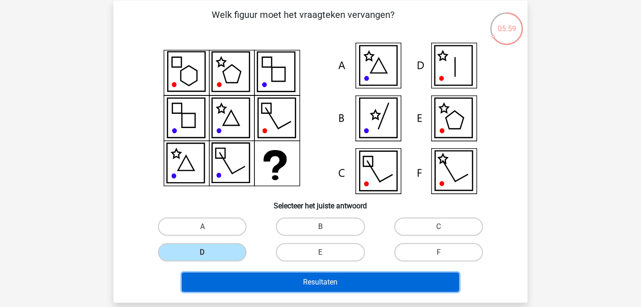
click at [317, 276] on button "Resultaten" at bounding box center [321, 282] width 278 height 19
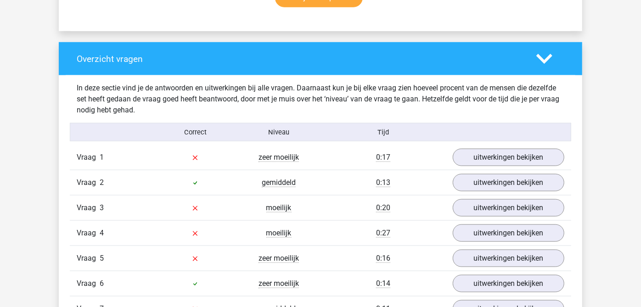
scroll to position [663, 0]
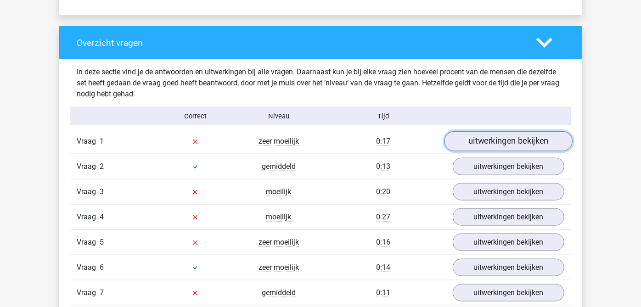
click at [532, 142] on link "uitwerkingen bekijken" at bounding box center [509, 141] width 128 height 20
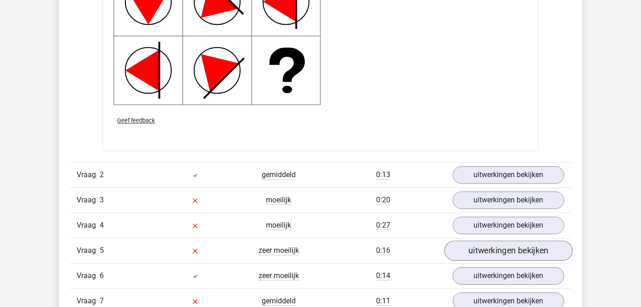
scroll to position [1327, 0]
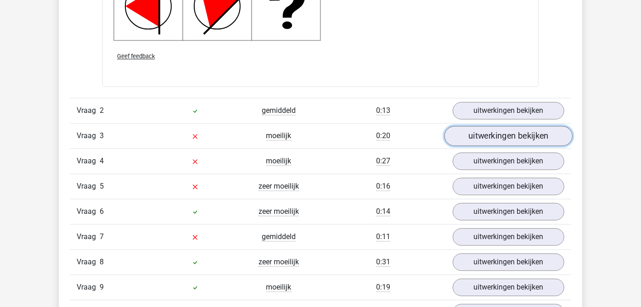
click at [508, 138] on link "uitwerkingen bekijken" at bounding box center [509, 136] width 128 height 20
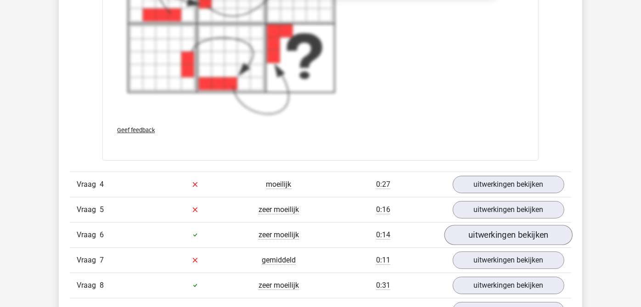
scroll to position [1991, 0]
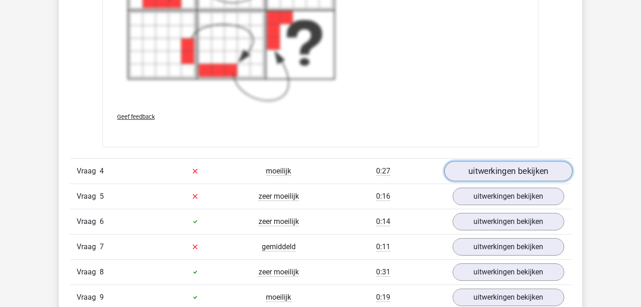
click at [507, 162] on link "uitwerkingen bekijken" at bounding box center [509, 171] width 128 height 20
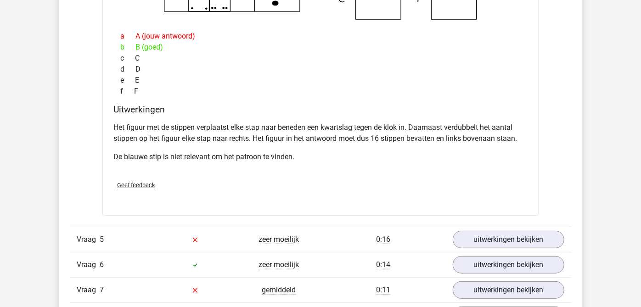
scroll to position [2399, 0]
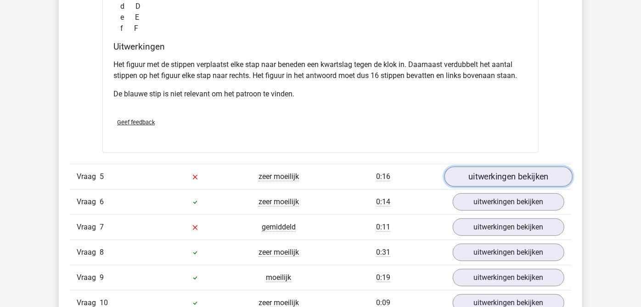
click at [528, 170] on link "uitwerkingen bekijken" at bounding box center [509, 177] width 128 height 20
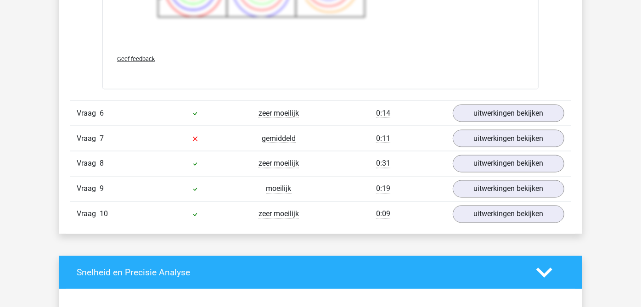
scroll to position [3114, 0]
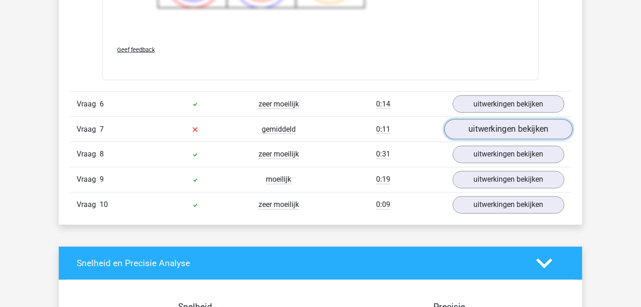
click at [517, 128] on link "uitwerkingen bekijken" at bounding box center [509, 129] width 128 height 20
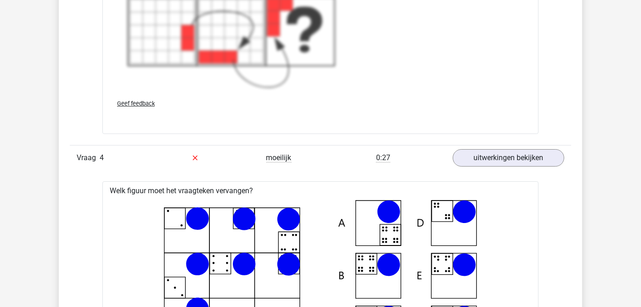
scroll to position [1838, 0]
